Goal: Navigation & Orientation: Go to known website

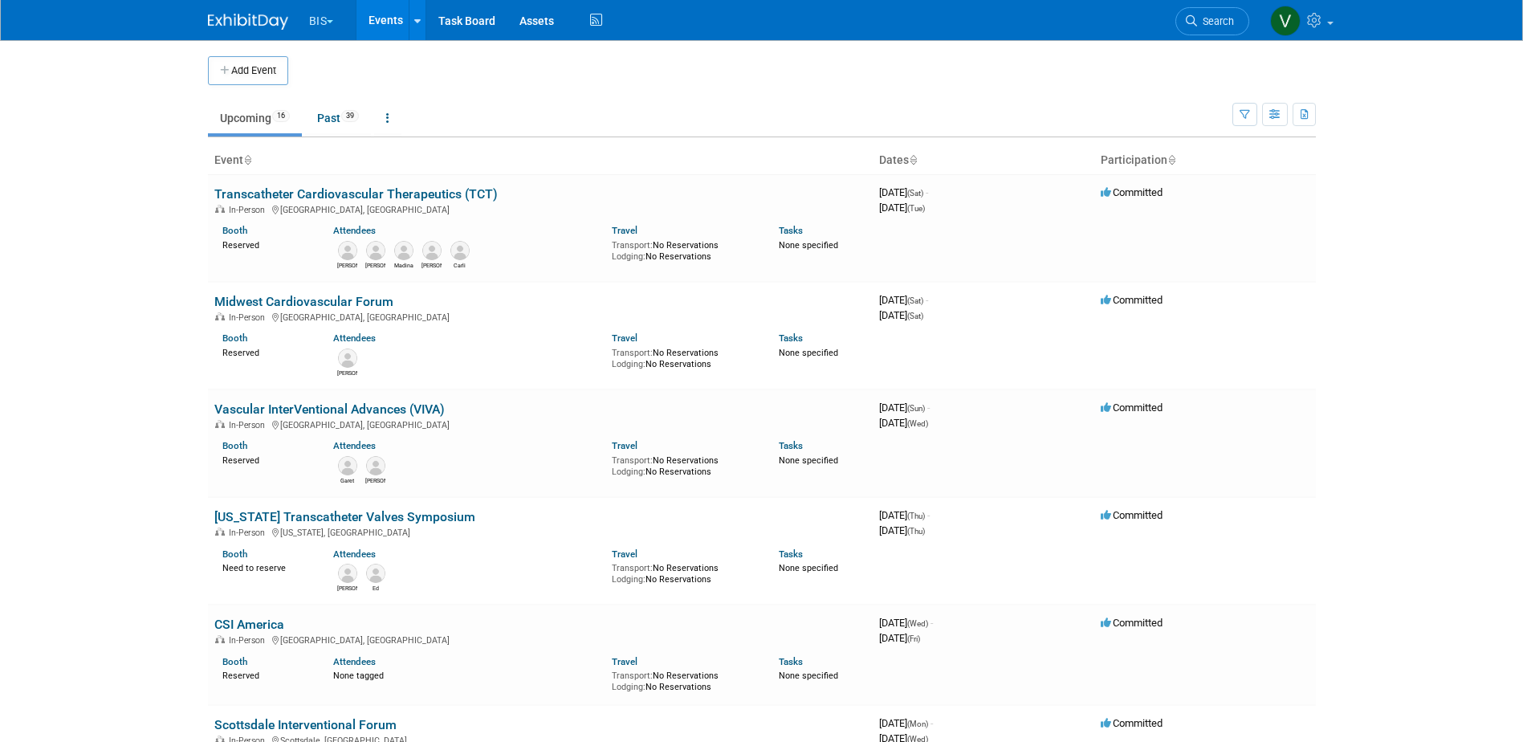
click at [122, 143] on body "BIS Explore: My Workspaces 3 Go to Workspace: Aesculap [PERSON_NAME] BIS Events…" at bounding box center [761, 371] width 1523 height 742
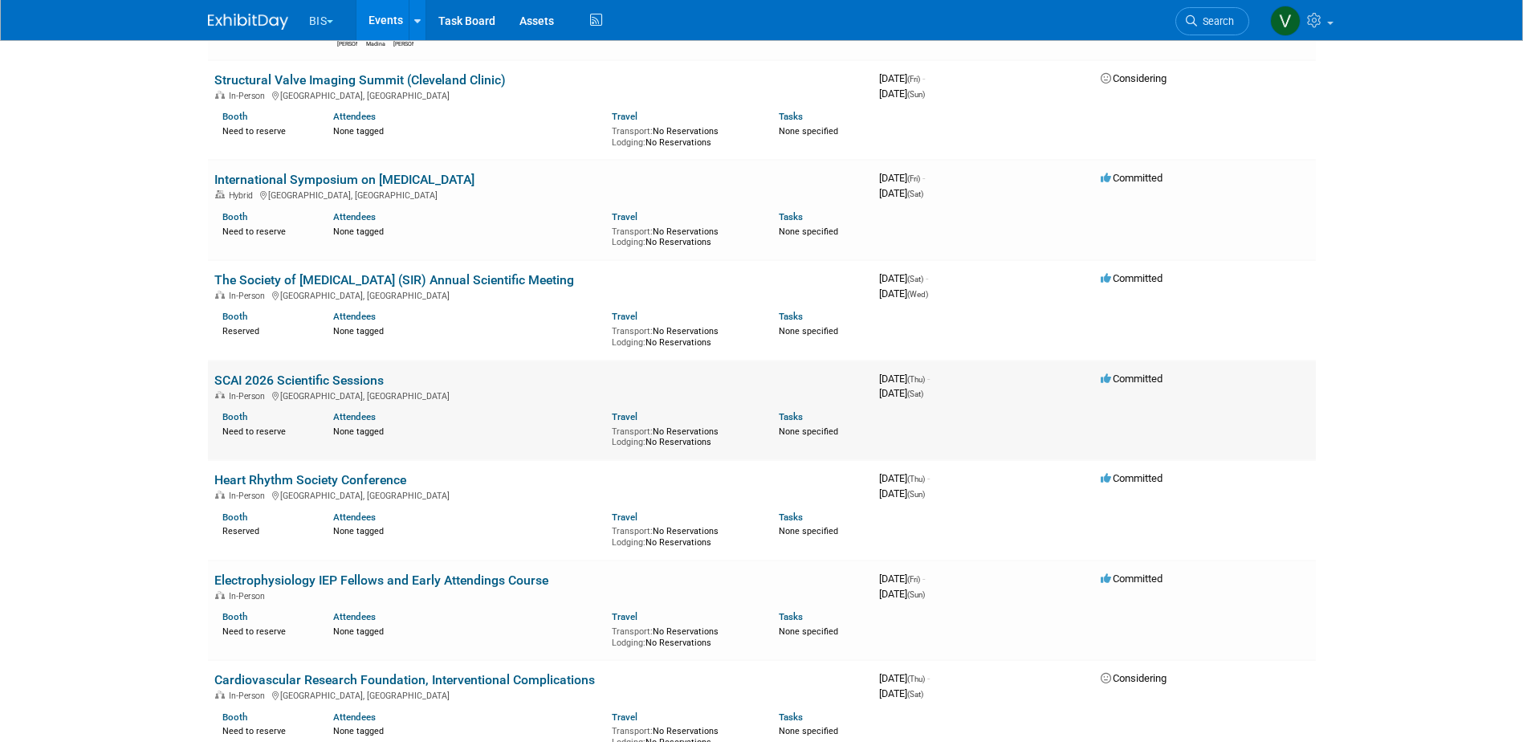
scroll to position [883, 0]
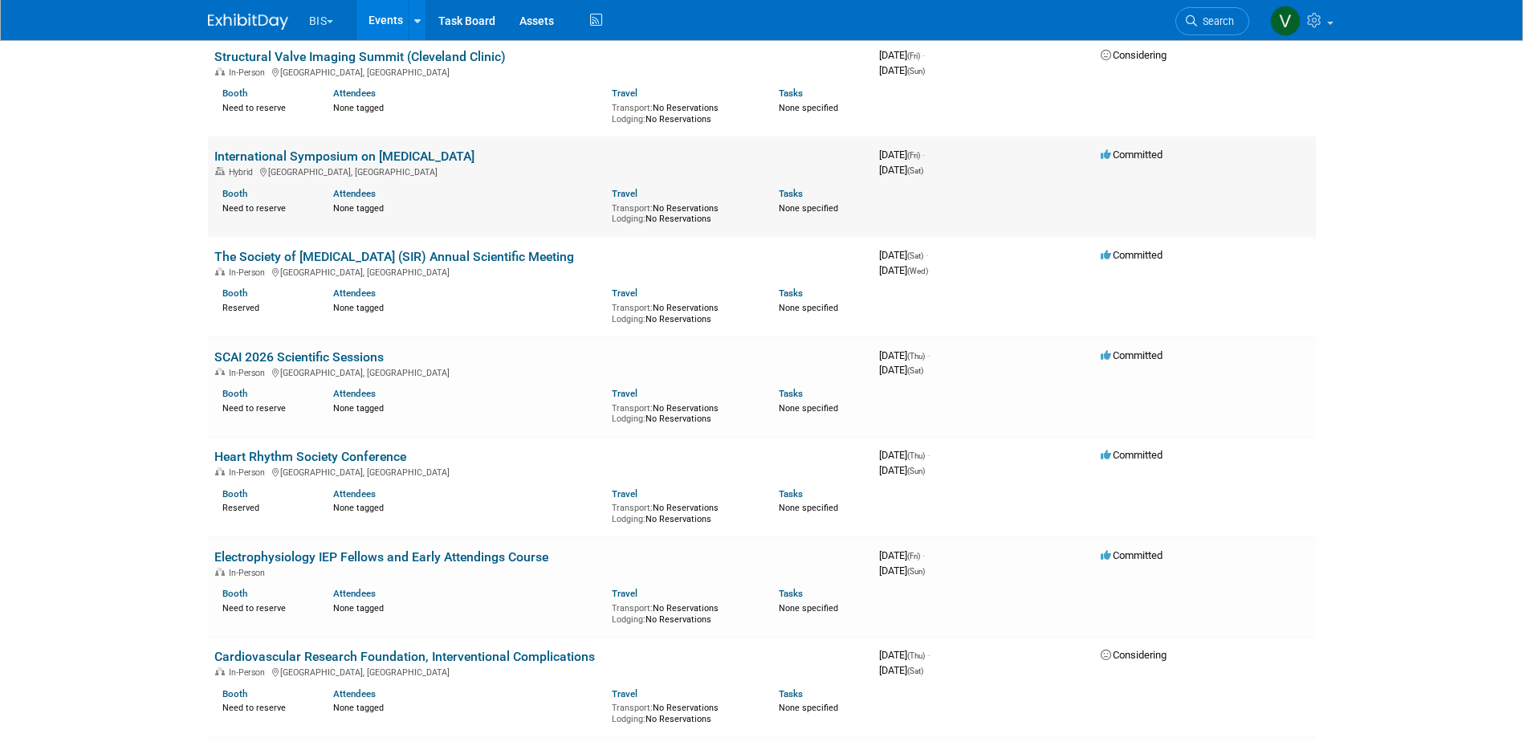
click at [483, 147] on td "International Symposium on [MEDICAL_DATA] Hybrid [GEOGRAPHIC_DATA], [GEOGRAPHIC…" at bounding box center [540, 186] width 665 height 100
click at [458, 155] on link "International Symposium on [MEDICAL_DATA]" at bounding box center [344, 155] width 260 height 15
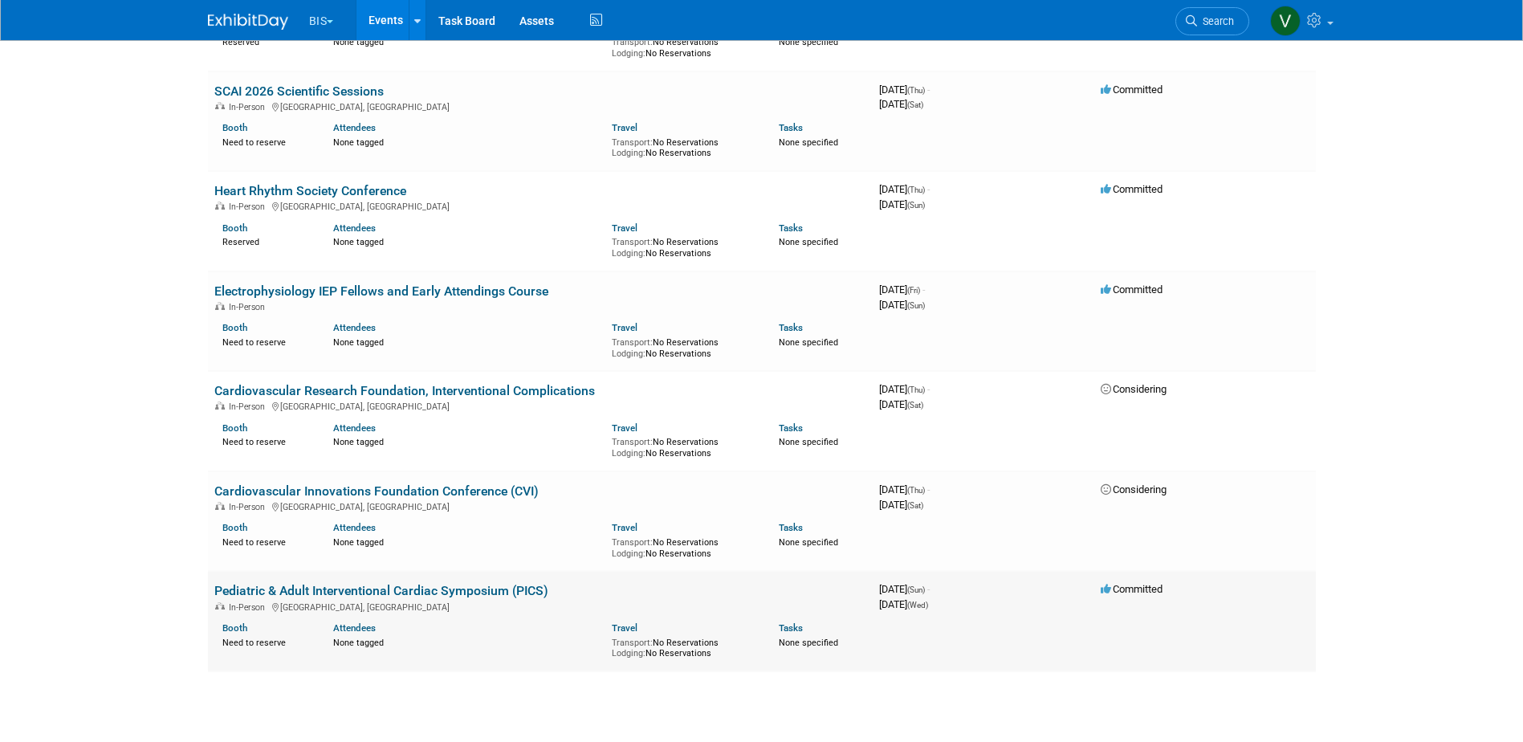
scroll to position [1268, 0]
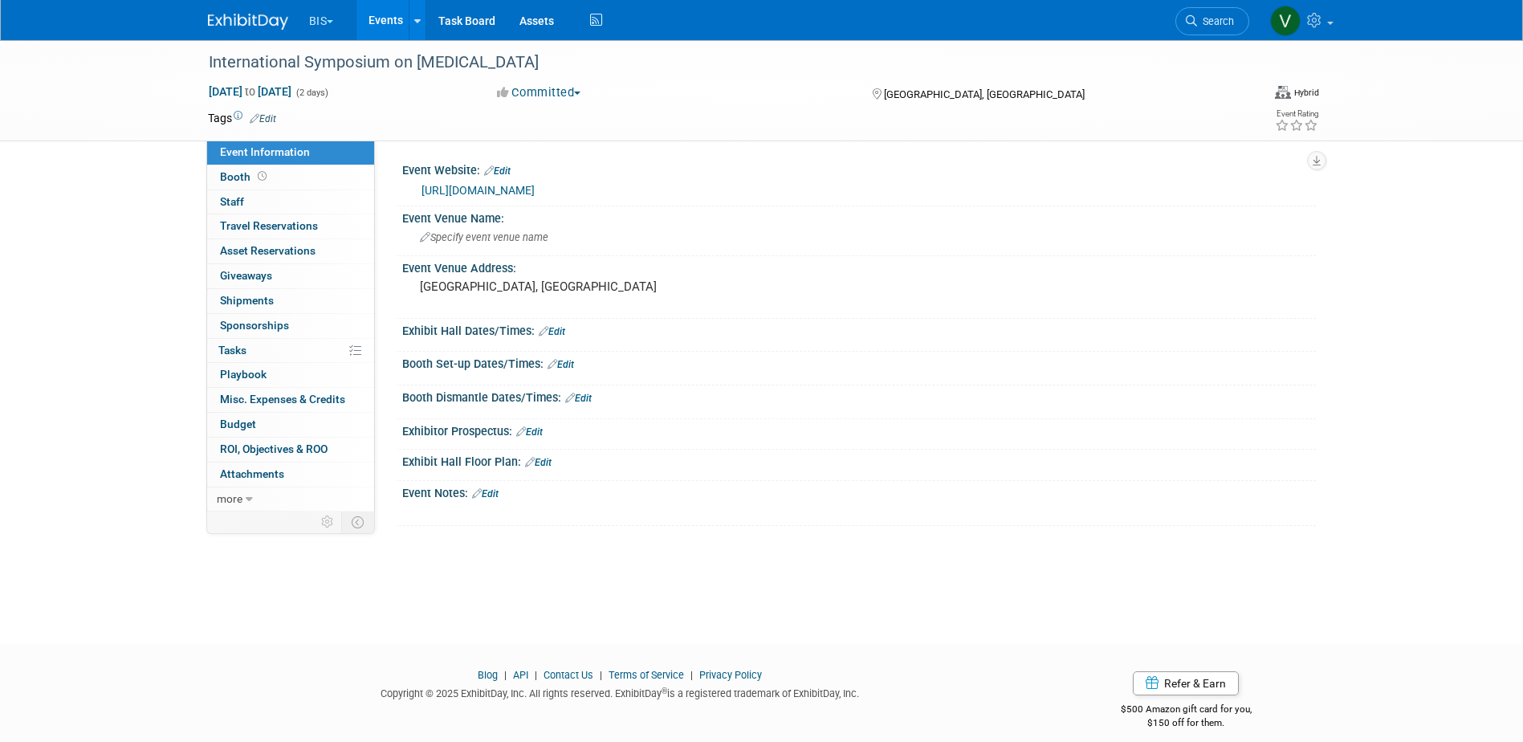
click at [505, 187] on link "https://islaasymposium.com/" at bounding box center [477, 190] width 113 height 13
